Goal: Use online tool/utility: Utilize a website feature to perform a specific function

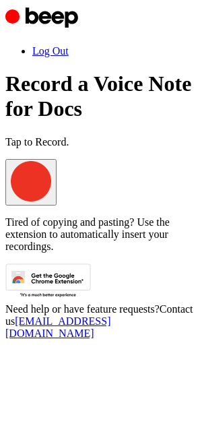
click at [11, 193] on span "button" at bounding box center [11, 198] width 0 height 10
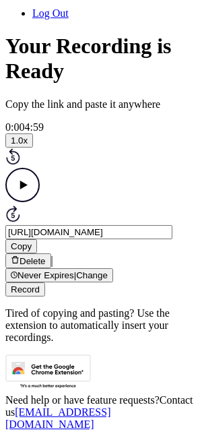
scroll to position [171, 0]
click at [37, 239] on button "Copy" at bounding box center [21, 246] width 32 height 14
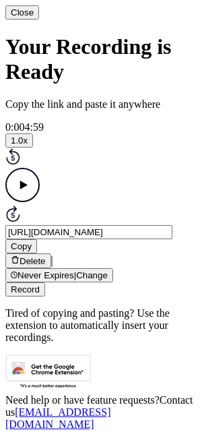
click at [39, 20] on button "Close" at bounding box center [22, 12] width 34 height 14
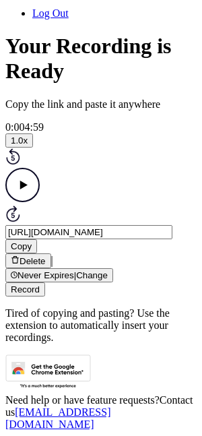
click at [45, 282] on button "Record" at bounding box center [25, 289] width 40 height 14
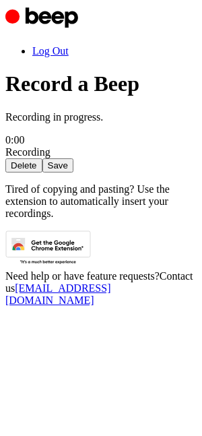
scroll to position [100, 0]
click at [73, 158] on button "Save" at bounding box center [57, 165] width 31 height 14
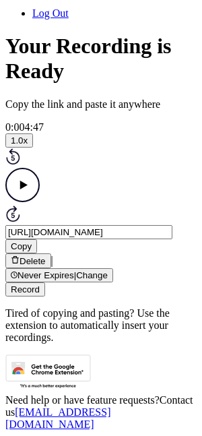
scroll to position [171, 0]
click at [37, 239] on button "Copy" at bounding box center [21, 246] width 32 height 14
click at [45, 282] on button "Record" at bounding box center [25, 289] width 40 height 14
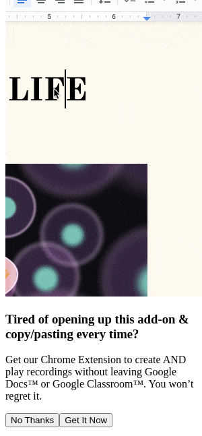
scroll to position [29, 0]
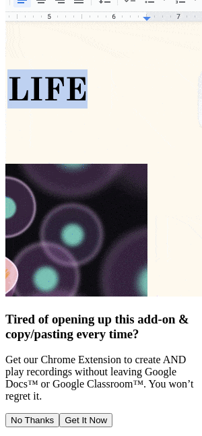
click at [59, 413] on button "No Thanks" at bounding box center [32, 420] width 54 height 14
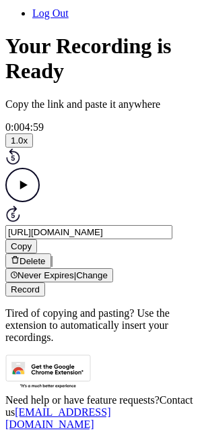
click at [37, 239] on button "Copy" at bounding box center [21, 246] width 32 height 14
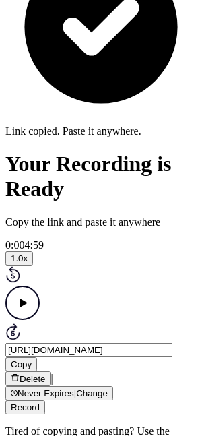
click at [45, 400] on button "Record" at bounding box center [25, 407] width 40 height 14
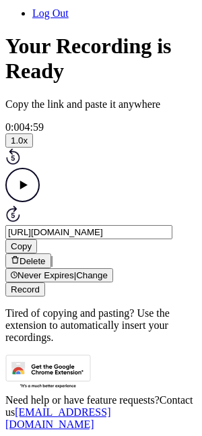
scroll to position [161, 0]
click at [37, 239] on button "Copy" at bounding box center [21, 246] width 32 height 14
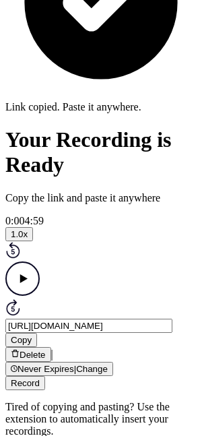
click at [45, 376] on button "Record" at bounding box center [25, 383] width 40 height 14
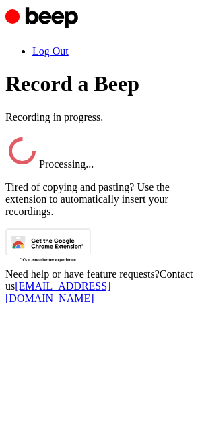
scroll to position [137, 0]
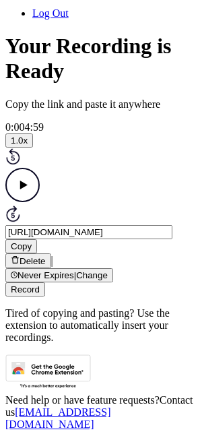
click at [37, 239] on button "Copy" at bounding box center [21, 246] width 32 height 14
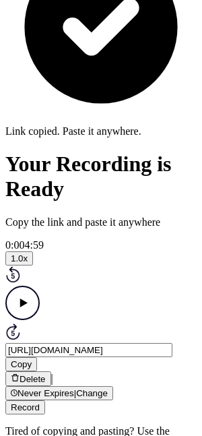
click at [45, 400] on button "Record" at bounding box center [25, 407] width 40 height 14
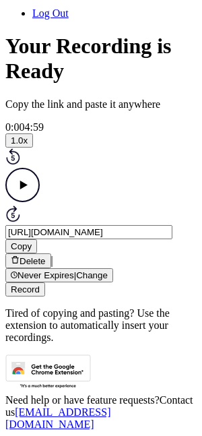
click at [37, 239] on button "Copy" at bounding box center [21, 246] width 32 height 14
click at [45, 282] on button "Record" at bounding box center [25, 289] width 40 height 14
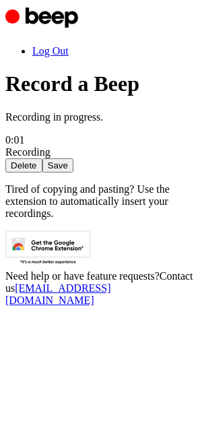
scroll to position [100, 0]
click at [73, 173] on button "Save" at bounding box center [57, 165] width 31 height 14
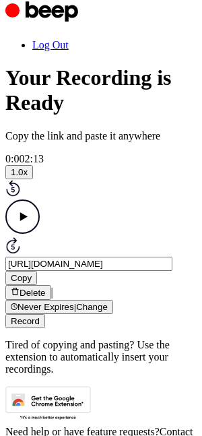
scroll to position [137, 0]
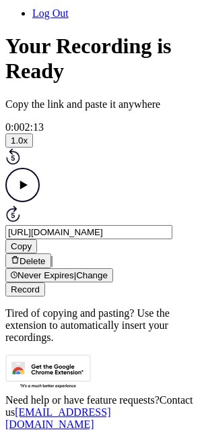
click at [37, 239] on button "Copy" at bounding box center [21, 246] width 32 height 14
click at [45, 282] on button "Record" at bounding box center [25, 289] width 40 height 14
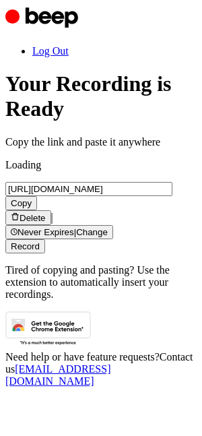
scroll to position [110, 0]
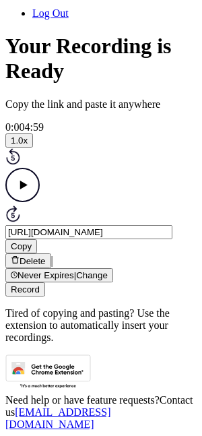
click at [37, 239] on button "Copy" at bounding box center [21, 246] width 32 height 14
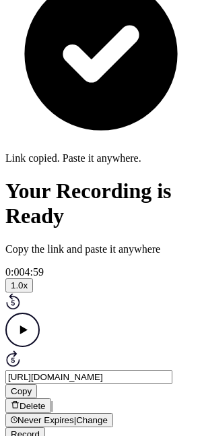
click at [108, 398] on div "Delete | Never Expires | Change Record" at bounding box center [100, 419] width 191 height 43
click at [45, 427] on button "Record" at bounding box center [25, 434] width 40 height 14
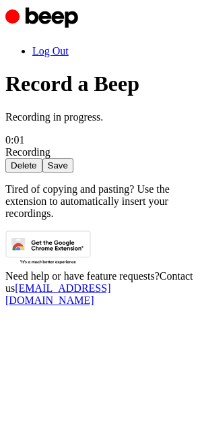
scroll to position [100, 0]
click at [73, 170] on button "Save" at bounding box center [57, 165] width 31 height 14
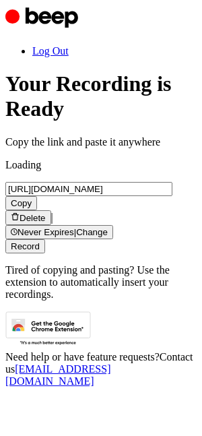
scroll to position [137, 0]
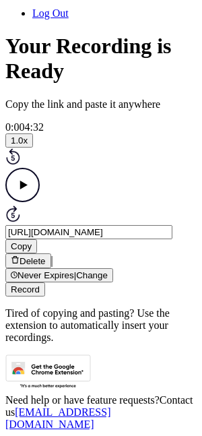
click at [37, 239] on button "Copy" at bounding box center [21, 246] width 32 height 14
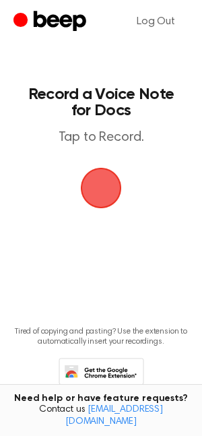
click at [117, 187] on span "button" at bounding box center [100, 187] width 59 height 59
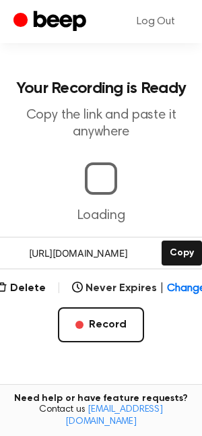
scroll to position [137, 0]
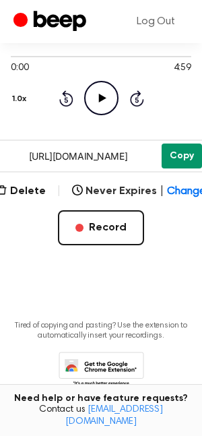
click at [180, 162] on button "Copy" at bounding box center [182, 156] width 40 height 25
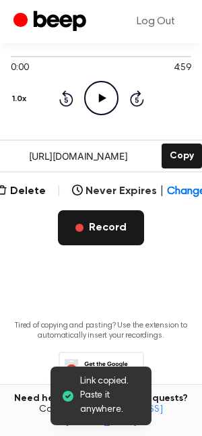
click at [102, 232] on button "Record" at bounding box center [101, 227] width 86 height 35
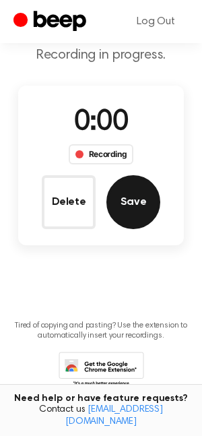
scroll to position [100, 0]
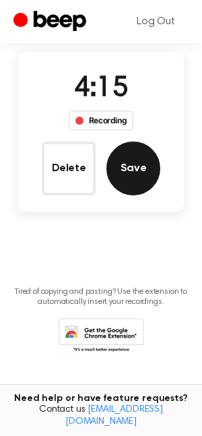
click at [154, 156] on button "Save" at bounding box center [134, 169] width 54 height 54
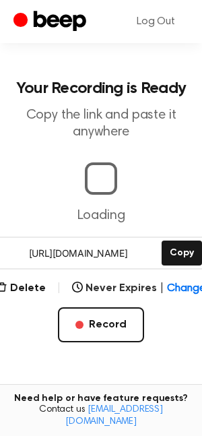
scroll to position [137, 0]
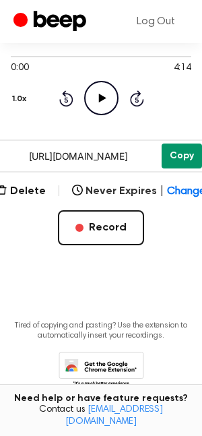
click at [180, 155] on button "Copy" at bounding box center [182, 156] width 40 height 25
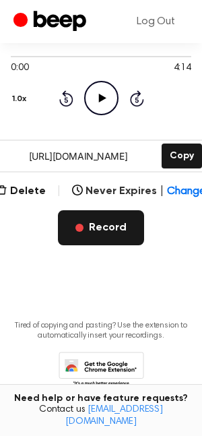
click at [108, 226] on button "Record" at bounding box center [101, 227] width 86 height 35
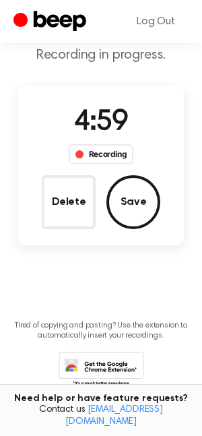
scroll to position [0, 0]
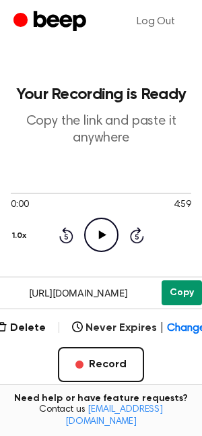
click at [195, 284] on button "Copy" at bounding box center [182, 292] width 40 height 25
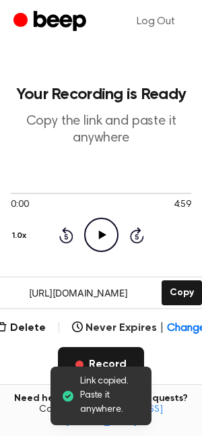
click at [100, 352] on button "Record" at bounding box center [101, 364] width 86 height 35
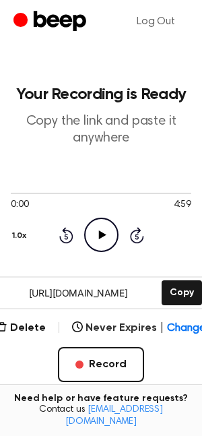
click at [170, 279] on div "[URL][DOMAIN_NAME] Copy" at bounding box center [101, 292] width 210 height 33
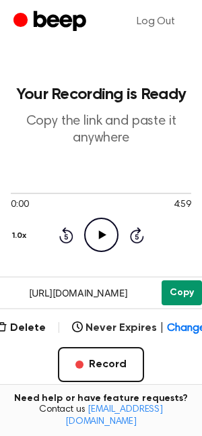
click at [169, 289] on button "Copy" at bounding box center [182, 292] width 40 height 25
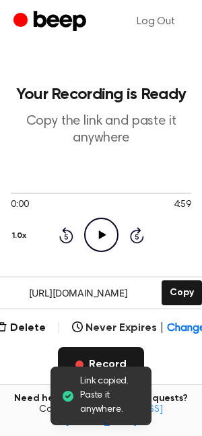
click at [115, 354] on button "Record" at bounding box center [101, 364] width 86 height 35
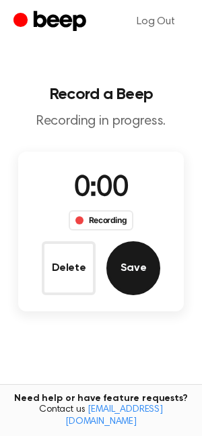
scroll to position [100, 0]
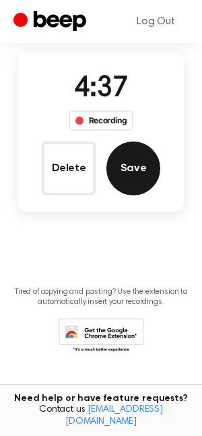
click at [149, 176] on button "Save" at bounding box center [134, 169] width 54 height 54
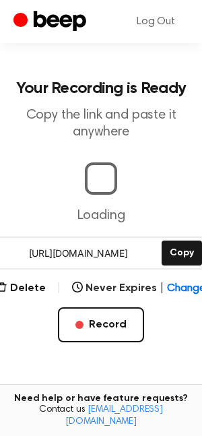
scroll to position [137, 0]
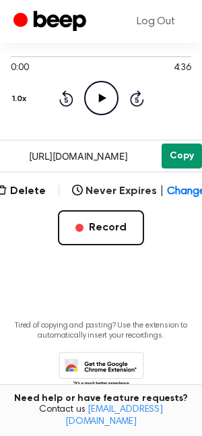
click at [181, 160] on button "Copy" at bounding box center [182, 156] width 40 height 25
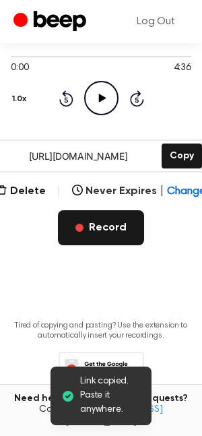
click at [96, 232] on button "Record" at bounding box center [101, 227] width 86 height 35
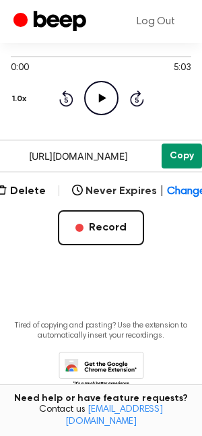
click at [185, 152] on button "Copy" at bounding box center [182, 156] width 40 height 25
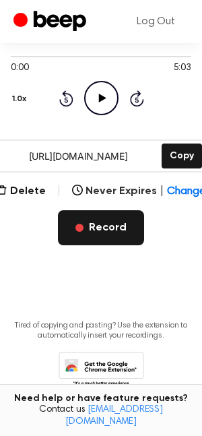
click at [99, 226] on button "Record" at bounding box center [101, 227] width 86 height 35
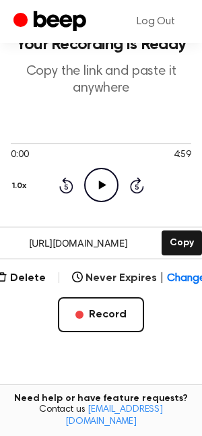
scroll to position [80, 0]
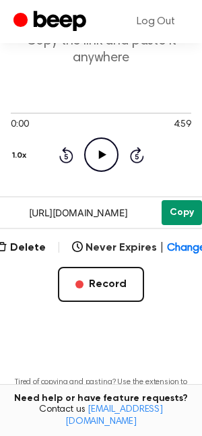
click at [179, 213] on button "Copy" at bounding box center [182, 212] width 40 height 25
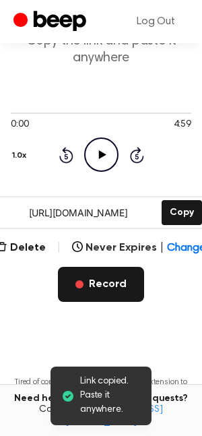
click at [110, 282] on button "Record" at bounding box center [101, 284] width 86 height 35
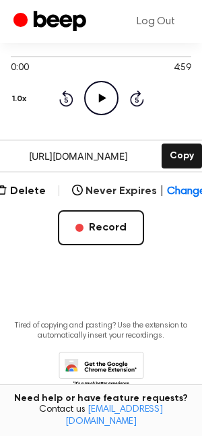
scroll to position [164, 0]
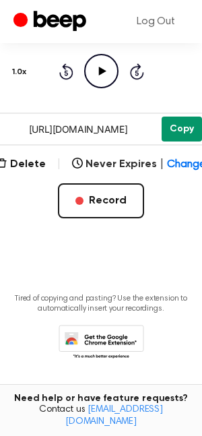
click at [188, 131] on button "Copy" at bounding box center [182, 129] width 40 height 25
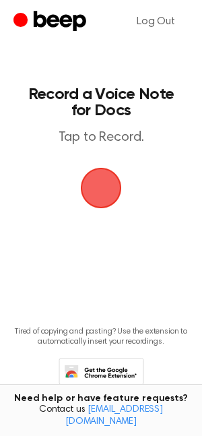
scroll to position [40, 0]
